Goal: Use online tool/utility

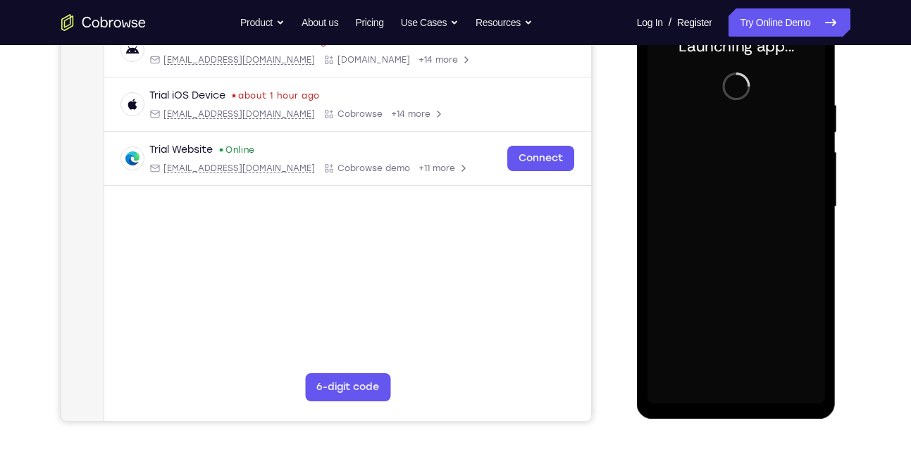
scroll to position [235, 0]
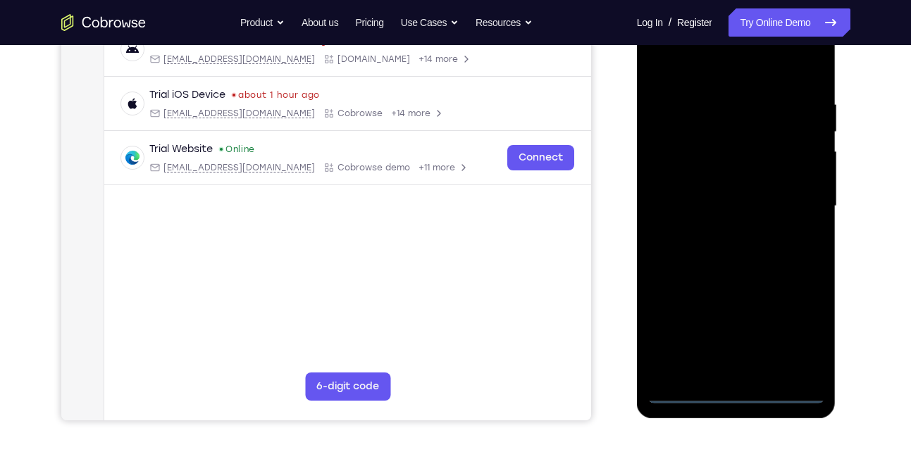
click at [754, 397] on div at bounding box center [735, 206] width 177 height 394
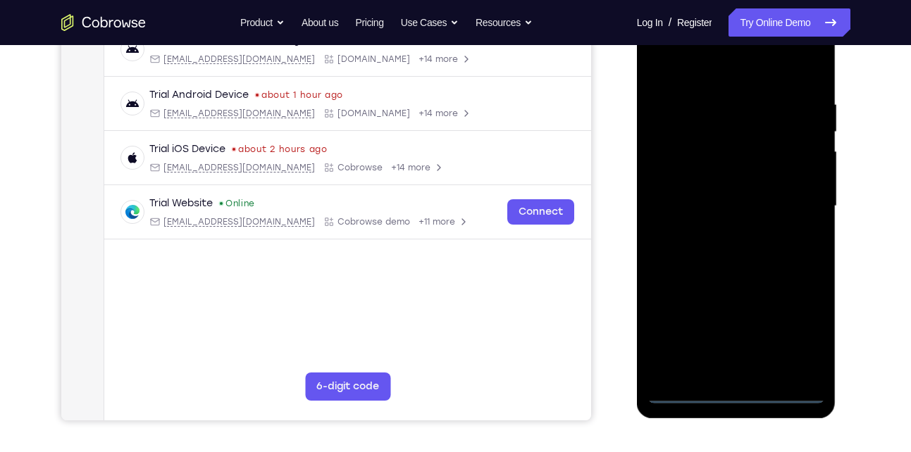
click at [793, 331] on div at bounding box center [735, 206] width 177 height 394
click at [704, 69] on div at bounding box center [735, 206] width 177 height 394
click at [799, 196] on div at bounding box center [735, 206] width 177 height 394
click at [723, 231] on div at bounding box center [735, 206] width 177 height 394
click at [718, 187] on div at bounding box center [735, 206] width 177 height 394
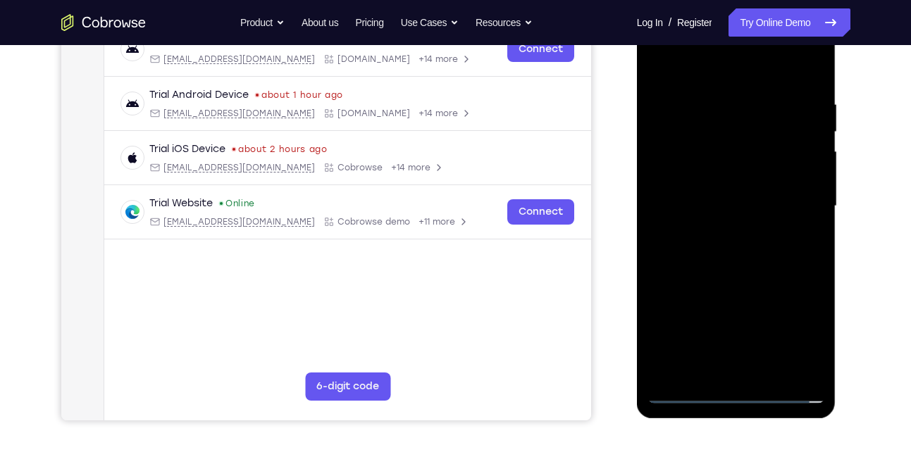
click at [718, 187] on div at bounding box center [735, 206] width 177 height 394
click at [730, 204] on div at bounding box center [735, 206] width 177 height 394
click at [754, 262] on div at bounding box center [735, 206] width 177 height 394
drag, startPoint x: 747, startPoint y: 67, endPoint x: 776, endPoint y: -38, distance: 108.8
click at [776, 0] on html "Online web based iOS Simulators and Android Emulators. Run iPhone, iPad, Mobile…" at bounding box center [737, 210] width 201 height 423
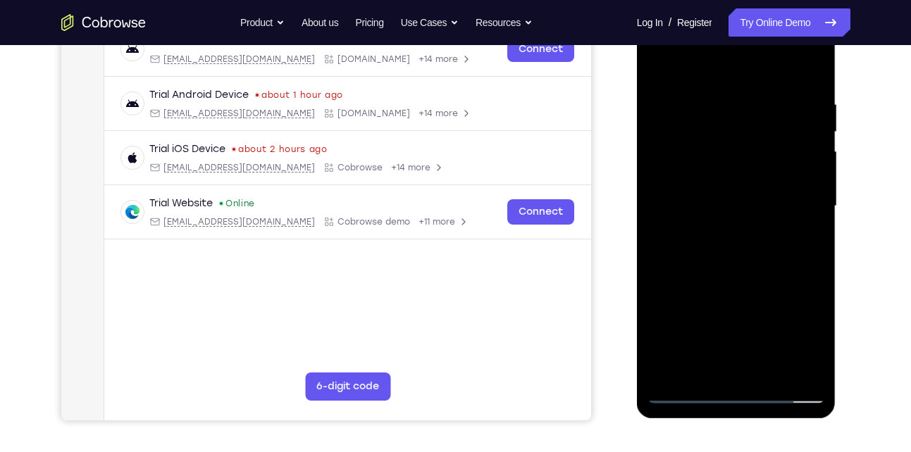
click at [816, 237] on div at bounding box center [735, 206] width 177 height 394
click at [663, 223] on div at bounding box center [735, 206] width 177 height 394
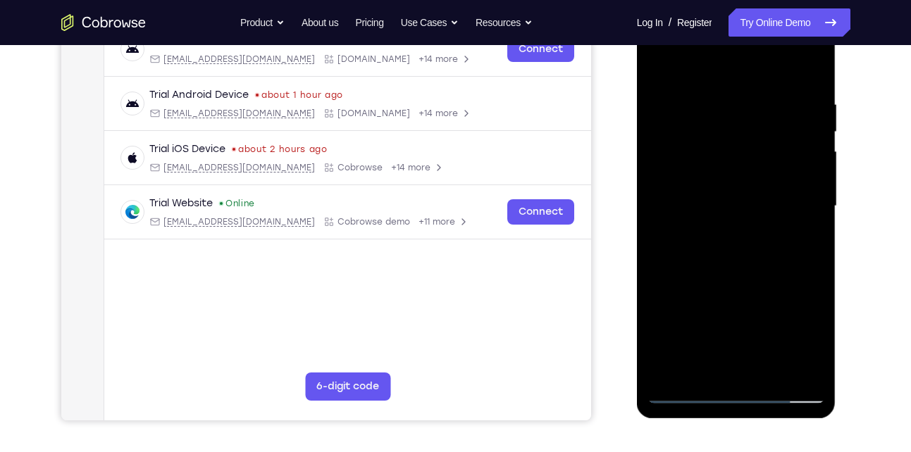
click at [654, 241] on div at bounding box center [735, 206] width 177 height 394
click at [778, 80] on div at bounding box center [735, 206] width 177 height 394
drag, startPoint x: 687, startPoint y: 191, endPoint x: 899, endPoint y: 104, distance: 229.7
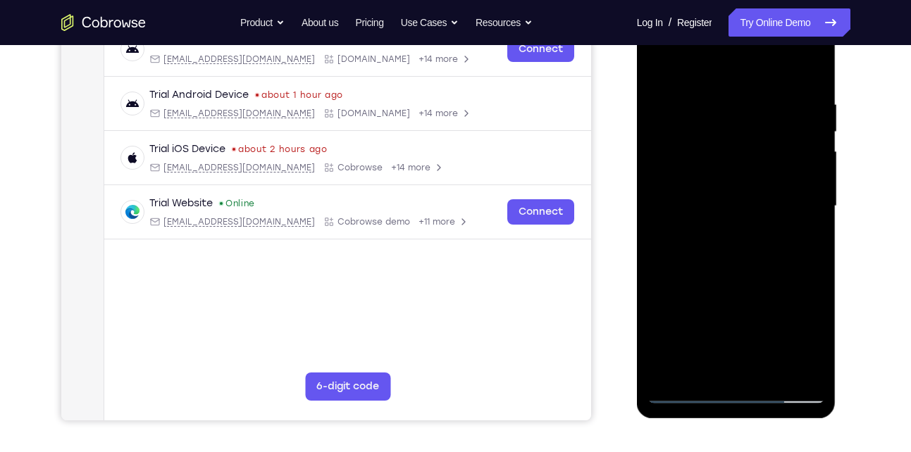
click at [837, 104] on html "Online web based iOS Simulators and Android Emulators. Run iPhone, iPad, Mobile…" at bounding box center [737, 210] width 201 height 423
drag, startPoint x: 729, startPoint y: 179, endPoint x: 892, endPoint y: 173, distance: 162.8
click at [837, 173] on html "Online web based iOS Simulators and Android Emulators. Run iPhone, iPad, Mobile…" at bounding box center [737, 210] width 201 height 423
click at [811, 73] on div at bounding box center [735, 206] width 177 height 394
click at [714, 87] on div at bounding box center [735, 206] width 177 height 394
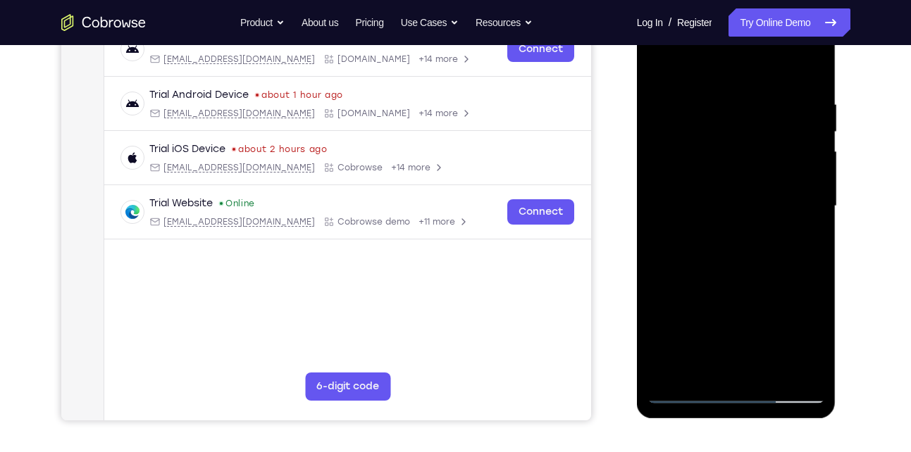
click at [809, 187] on div at bounding box center [735, 206] width 177 height 394
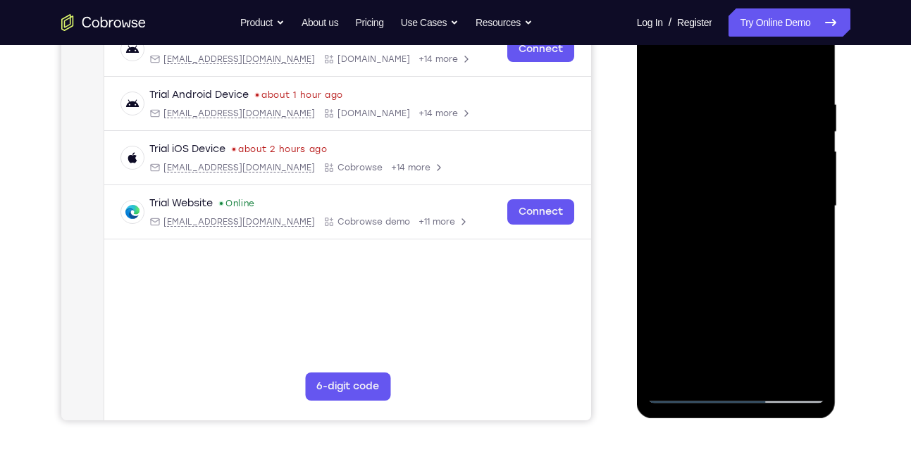
click at [809, 187] on div at bounding box center [735, 206] width 177 height 394
drag, startPoint x: 809, startPoint y: 187, endPoint x: 700, endPoint y: 185, distance: 108.5
click at [700, 185] on div at bounding box center [735, 206] width 177 height 394
drag, startPoint x: 761, startPoint y: 200, endPoint x: 564, endPoint y: 160, distance: 200.6
click at [637, 160] on html "Online web based iOS Simulators and Android Emulators. Run iPhone, iPad, Mobile…" at bounding box center [737, 210] width 201 height 423
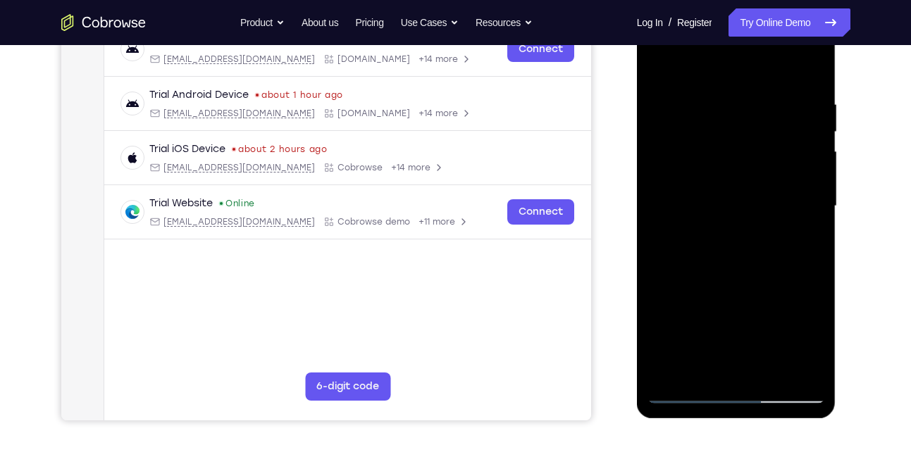
click at [826, 155] on div at bounding box center [736, 209] width 199 height 420
click at [816, 160] on div at bounding box center [735, 206] width 177 height 394
click at [816, 161] on div at bounding box center [735, 206] width 177 height 394
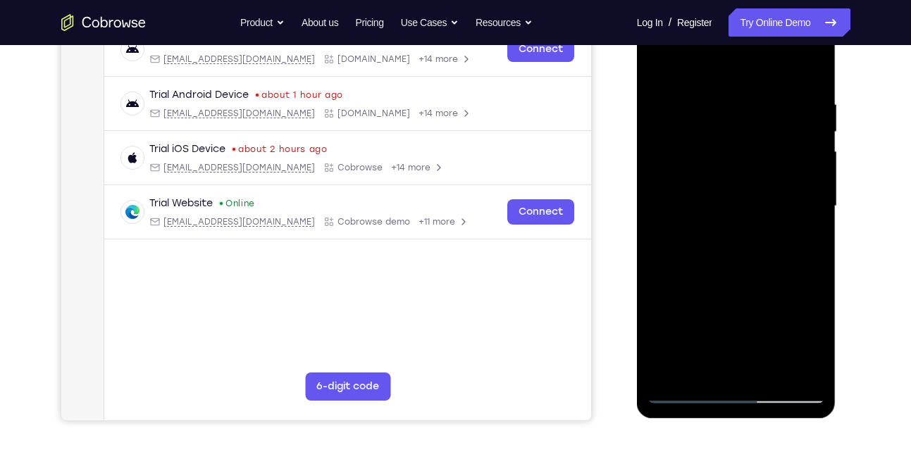
click at [816, 161] on div at bounding box center [735, 206] width 177 height 394
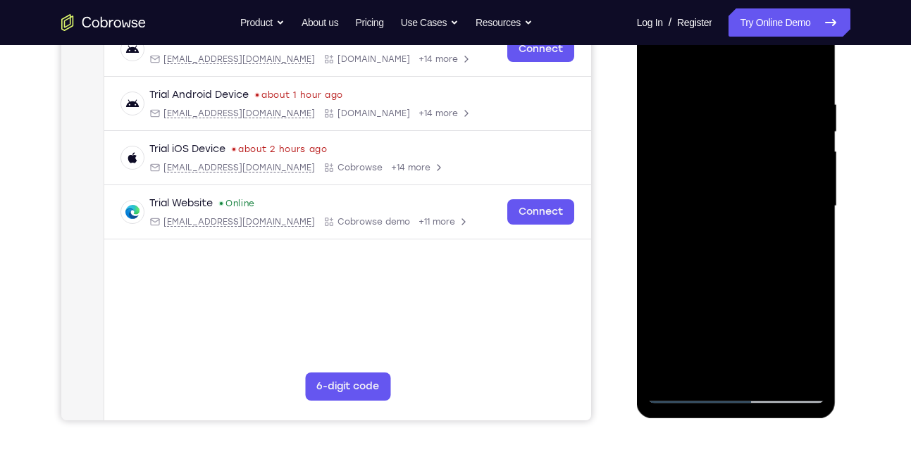
click at [816, 161] on div at bounding box center [735, 206] width 177 height 394
click at [810, 74] on div at bounding box center [735, 206] width 177 height 394
click at [771, 359] on div at bounding box center [735, 206] width 177 height 394
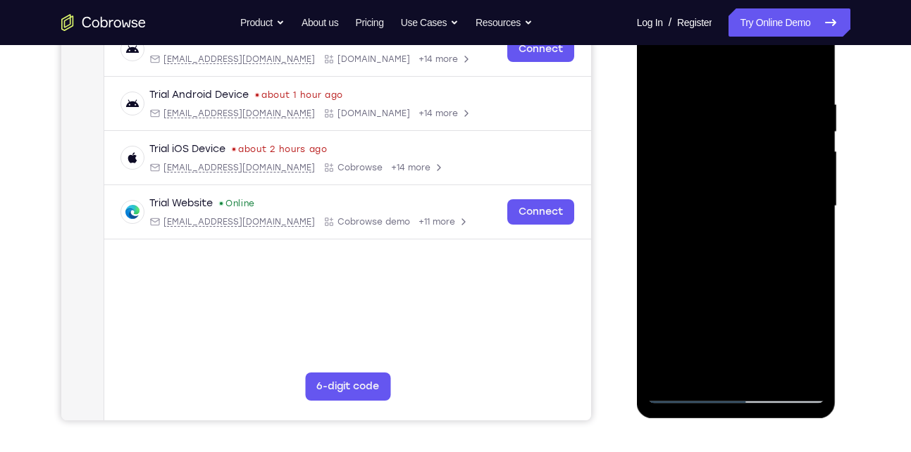
click at [765, 377] on div at bounding box center [735, 206] width 177 height 394
click at [757, 282] on div at bounding box center [735, 206] width 177 height 394
drag, startPoint x: 748, startPoint y: 310, endPoint x: 780, endPoint y: 135, distance: 178.2
click at [780, 135] on div at bounding box center [735, 206] width 177 height 394
drag, startPoint x: 764, startPoint y: 311, endPoint x: 783, endPoint y: 284, distance: 32.8
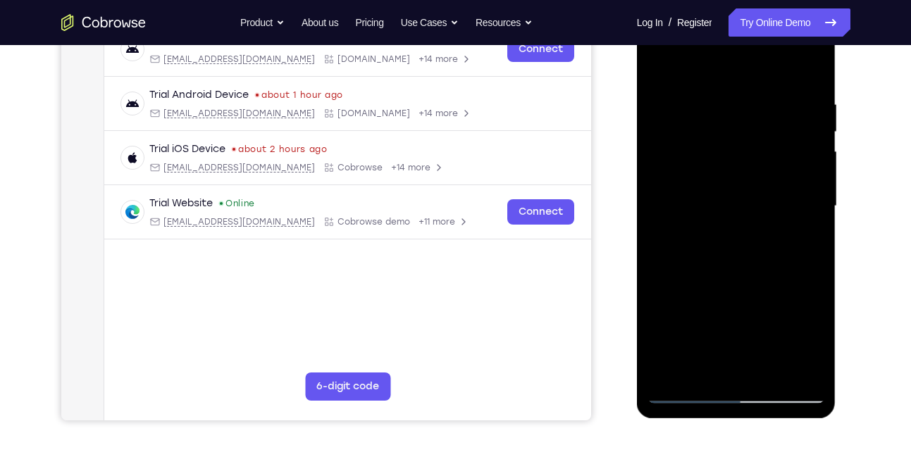
click at [783, 284] on div at bounding box center [735, 206] width 177 height 394
click at [737, 231] on div at bounding box center [735, 206] width 177 height 394
click at [711, 344] on div at bounding box center [735, 206] width 177 height 394
click at [730, 359] on div at bounding box center [735, 206] width 177 height 394
click at [803, 239] on div at bounding box center [735, 206] width 177 height 394
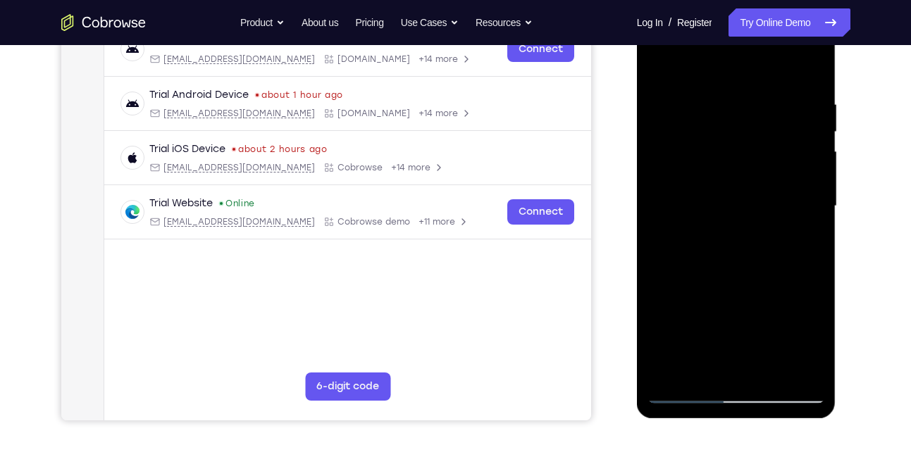
click at [654, 65] on div at bounding box center [735, 206] width 177 height 394
click at [660, 61] on div at bounding box center [735, 206] width 177 height 394
click at [673, 371] on div at bounding box center [735, 206] width 177 height 394
drag, startPoint x: 756, startPoint y: 257, endPoint x: 806, endPoint y: 379, distance: 131.4
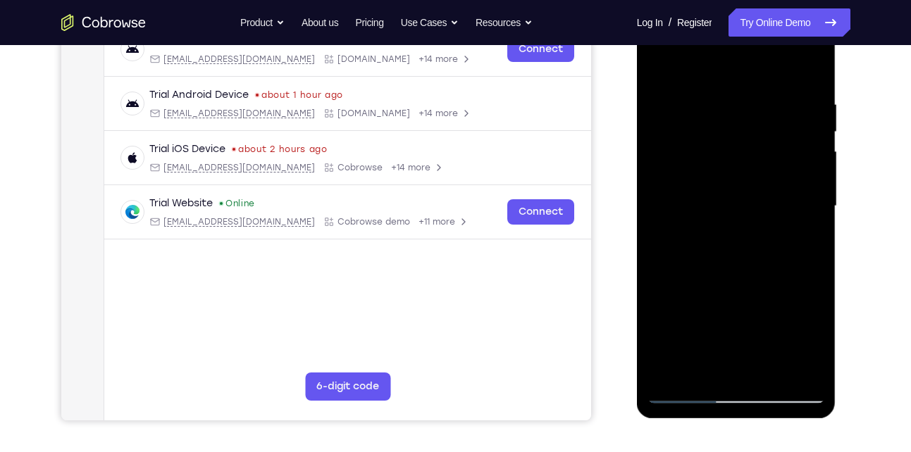
click at [806, 379] on div at bounding box center [735, 206] width 177 height 394
click at [754, 97] on div at bounding box center [735, 206] width 177 height 394
click at [799, 160] on div at bounding box center [735, 206] width 177 height 394
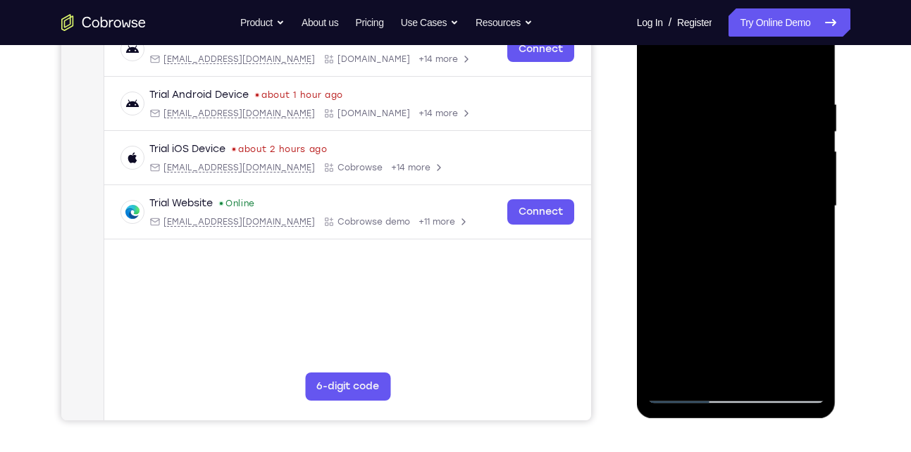
click at [799, 160] on div at bounding box center [735, 206] width 177 height 394
click at [800, 160] on div at bounding box center [735, 206] width 177 height 394
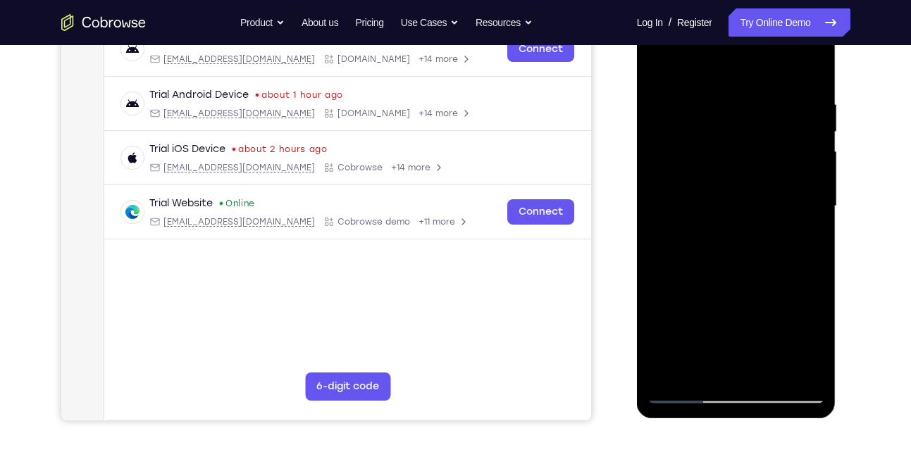
click at [800, 160] on div at bounding box center [735, 206] width 177 height 394
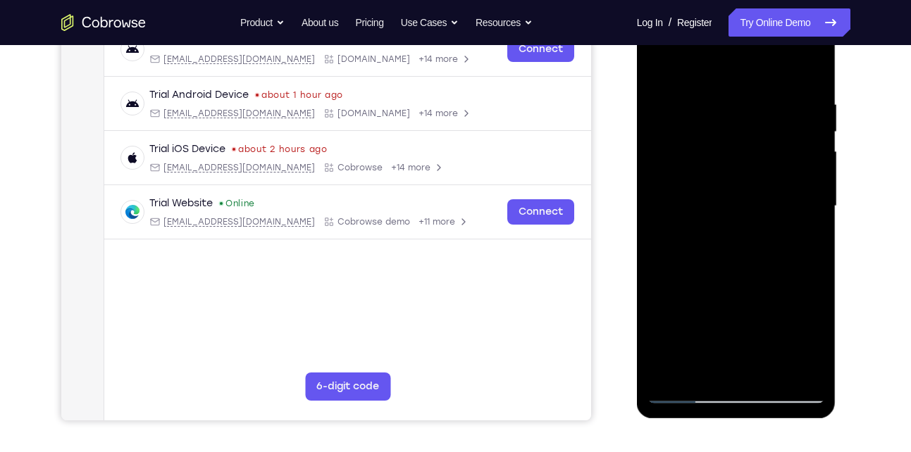
click at [804, 168] on div at bounding box center [735, 206] width 177 height 394
drag, startPoint x: 717, startPoint y: 153, endPoint x: 891, endPoint y: 89, distance: 185.2
click at [837, 89] on html "Online web based iOS Simulators and Android Emulators. Run iPhone, iPad, Mobile…" at bounding box center [737, 210] width 201 height 423
drag, startPoint x: 716, startPoint y: 145, endPoint x: 876, endPoint y: 124, distance: 162.0
click at [837, 124] on html "Online web based iOS Simulators and Android Emulators. Run iPhone, iPad, Mobile…" at bounding box center [737, 210] width 201 height 423
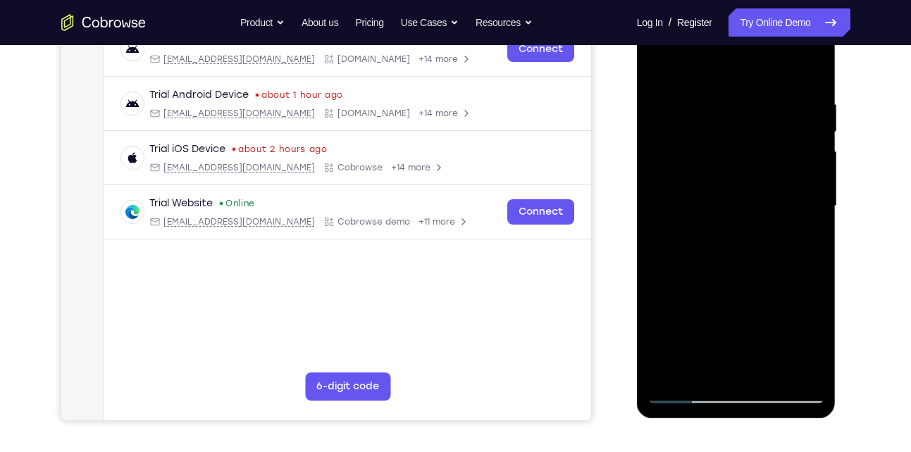
drag, startPoint x: 682, startPoint y: 142, endPoint x: 852, endPoint y: 96, distance: 176.5
click at [837, 96] on html "Online web based iOS Simulators and Android Emulators. Run iPhone, iPad, Mobile…" at bounding box center [737, 210] width 201 height 423
click at [808, 206] on div at bounding box center [735, 206] width 177 height 394
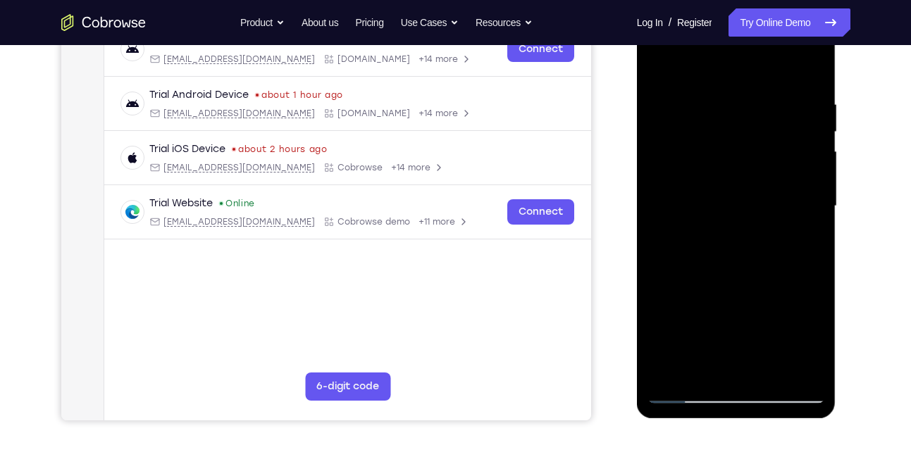
click at [805, 107] on div at bounding box center [735, 206] width 177 height 394
click at [804, 66] on div at bounding box center [735, 206] width 177 height 394
click at [768, 378] on div at bounding box center [735, 206] width 177 height 394
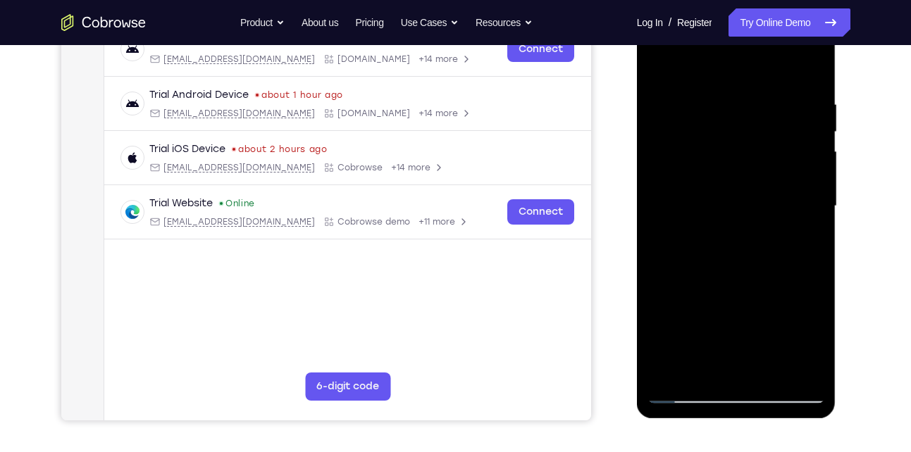
click at [683, 397] on div at bounding box center [735, 206] width 177 height 394
click at [793, 103] on div at bounding box center [735, 206] width 177 height 394
click at [799, 123] on div at bounding box center [735, 206] width 177 height 394
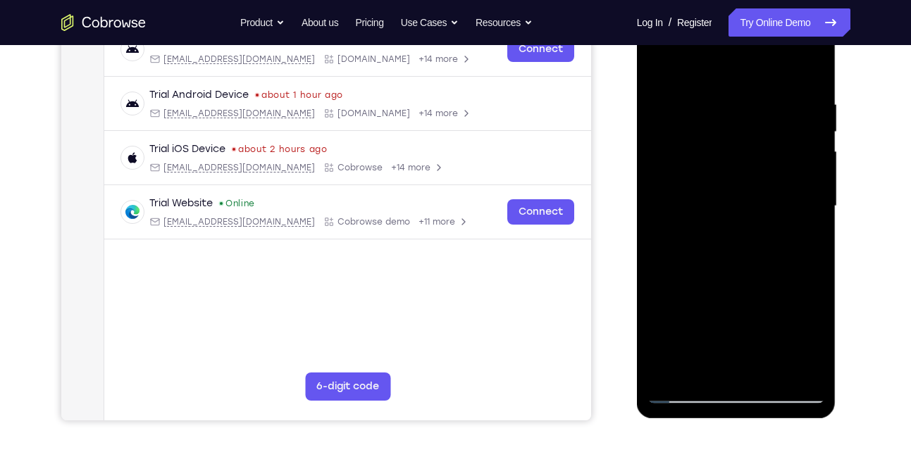
click at [799, 123] on div at bounding box center [735, 206] width 177 height 394
click at [804, 137] on div at bounding box center [735, 206] width 177 height 394
click at [807, 133] on div at bounding box center [735, 206] width 177 height 394
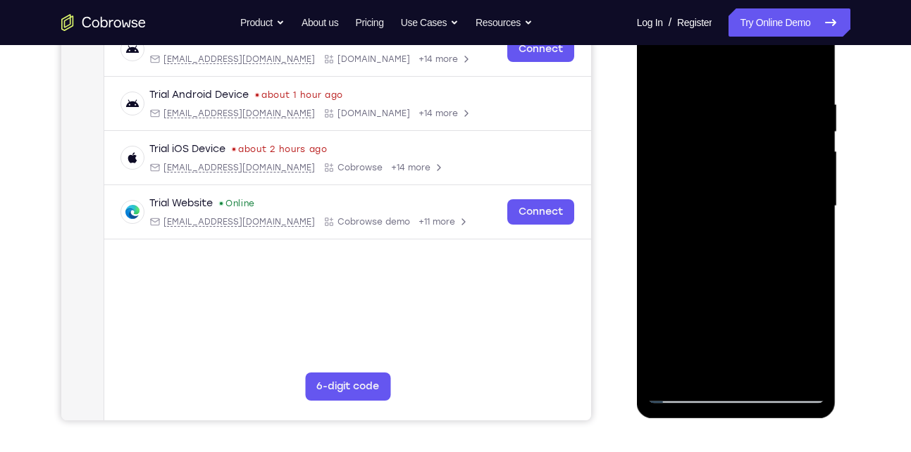
click at [807, 133] on div at bounding box center [735, 206] width 177 height 394
click at [805, 135] on div at bounding box center [735, 206] width 177 height 394
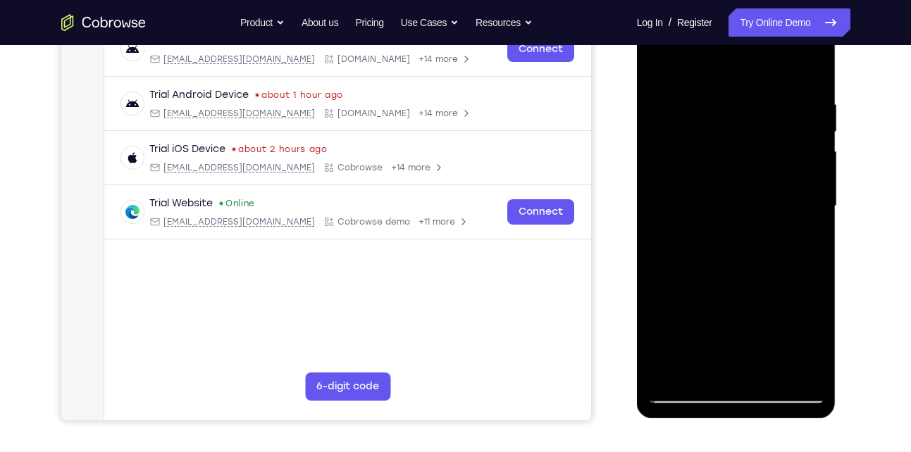
click at [810, 74] on div at bounding box center [735, 206] width 177 height 394
click at [663, 368] on div at bounding box center [735, 206] width 177 height 394
click at [672, 366] on div at bounding box center [735, 206] width 177 height 394
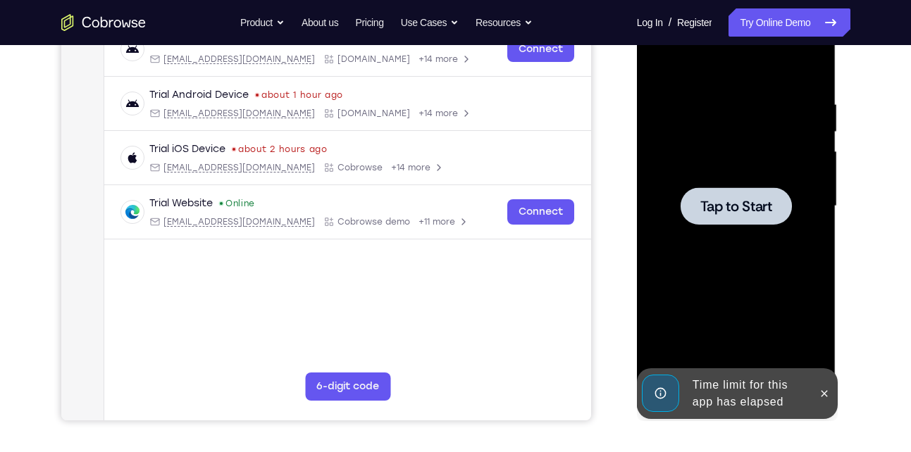
click at [760, 199] on span "Tap to Start" at bounding box center [736, 206] width 72 height 14
